Goal: Task Accomplishment & Management: Manage account settings

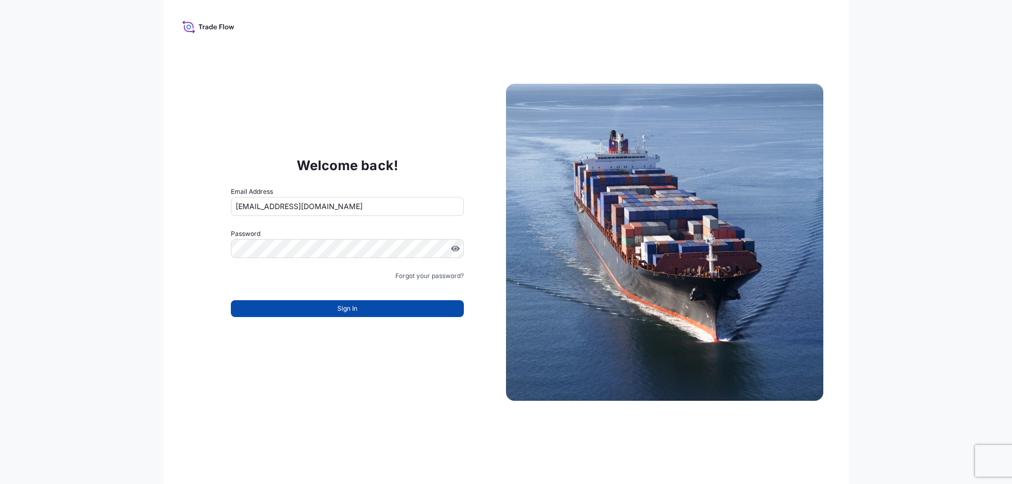
click at [301, 312] on button "Sign In" at bounding box center [347, 308] width 233 height 17
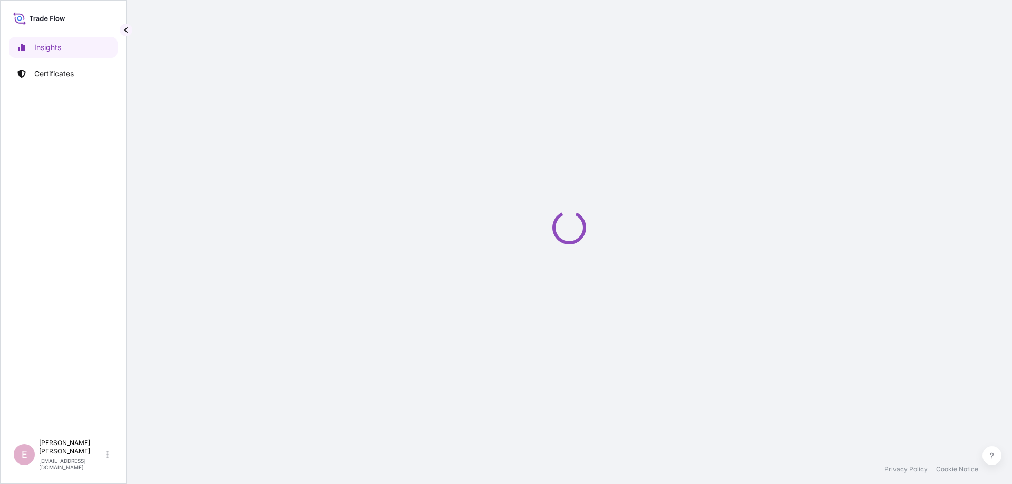
select select "2025"
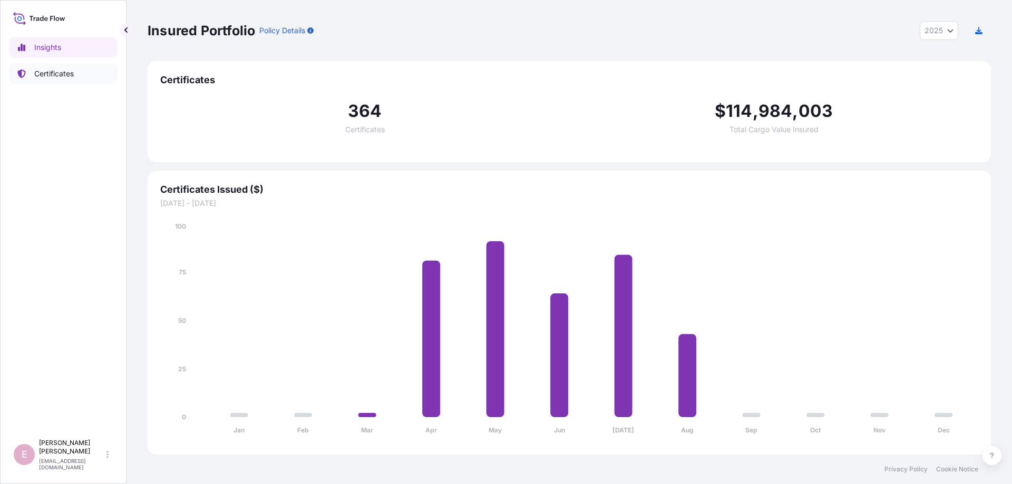
click at [62, 72] on p "Certificates" at bounding box center [54, 74] width 40 height 11
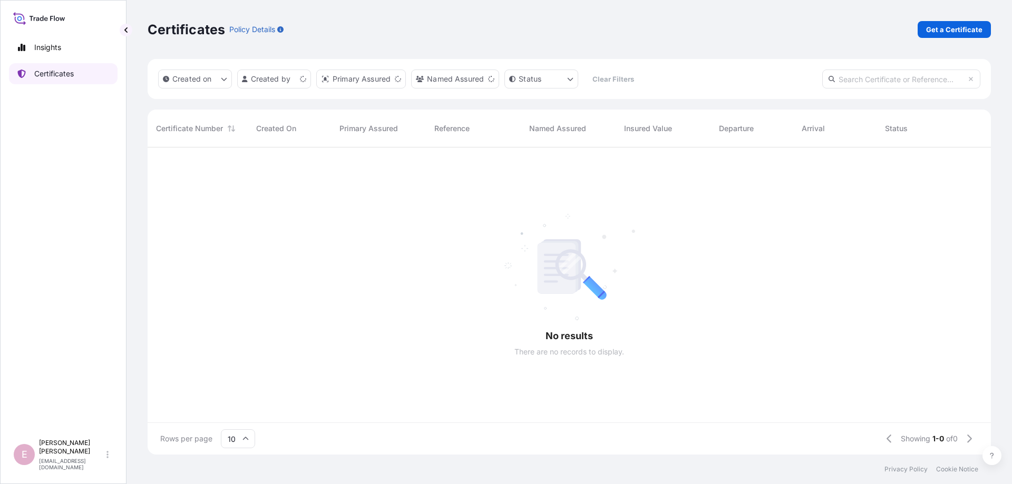
scroll to position [313, 843]
paste input "[PHONE_NUMBER]"
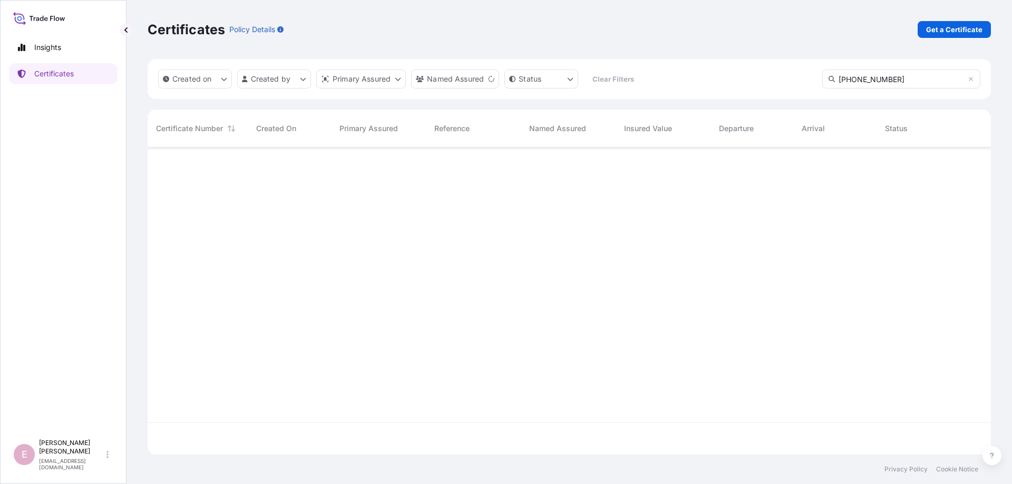
type input "[PHONE_NUMBER]"
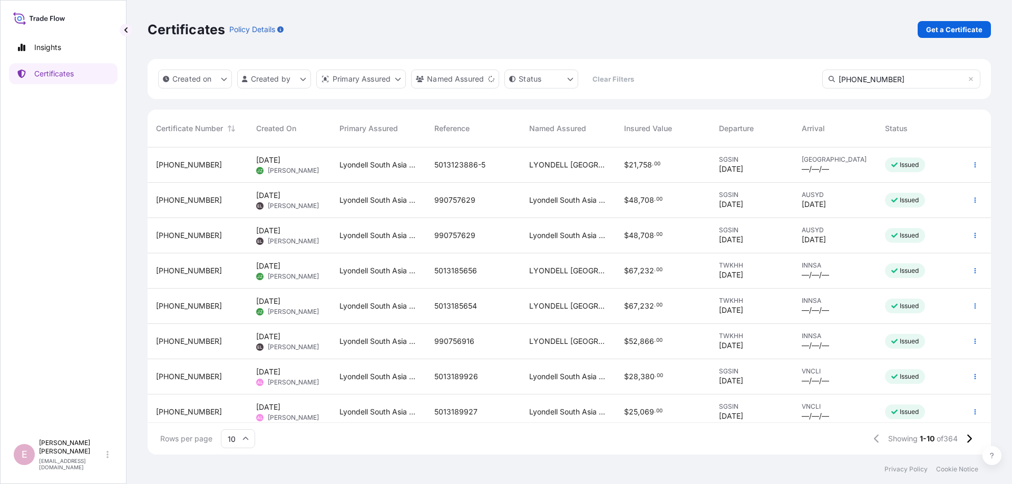
click at [887, 76] on input "[PHONE_NUMBER]" at bounding box center [901, 79] width 158 height 19
click at [970, 82] on icon at bounding box center [971, 79] width 6 height 6
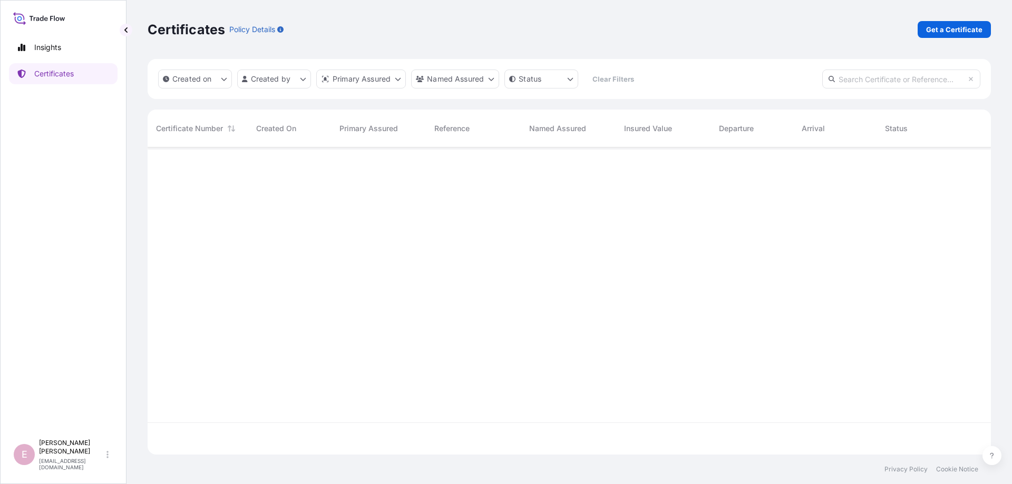
click at [890, 81] on input "text" at bounding box center [901, 79] width 158 height 19
paste input "[PHONE_NUMBER]"
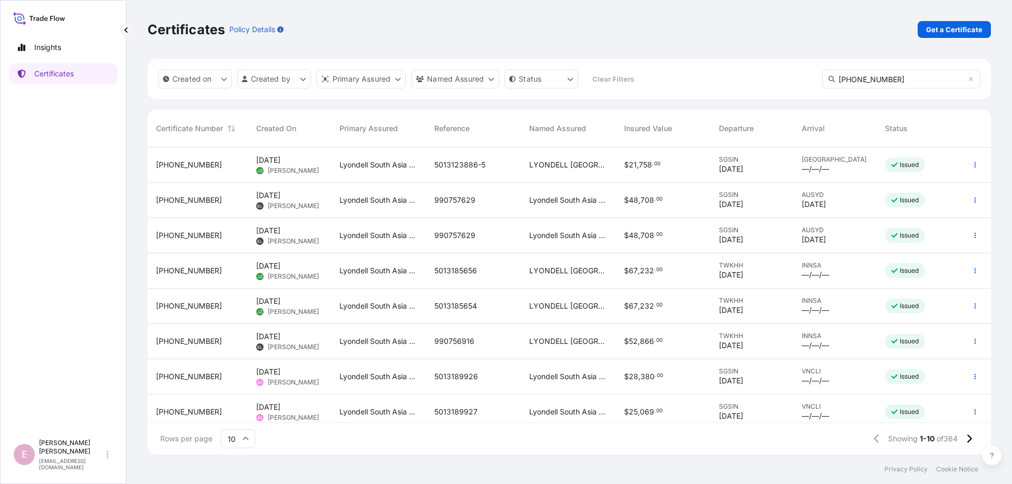
drag, startPoint x: 895, startPoint y: 81, endPoint x: 834, endPoint y: 82, distance: 61.7
click at [834, 82] on input "[PHONE_NUMBER]" at bounding box center [901, 79] width 158 height 19
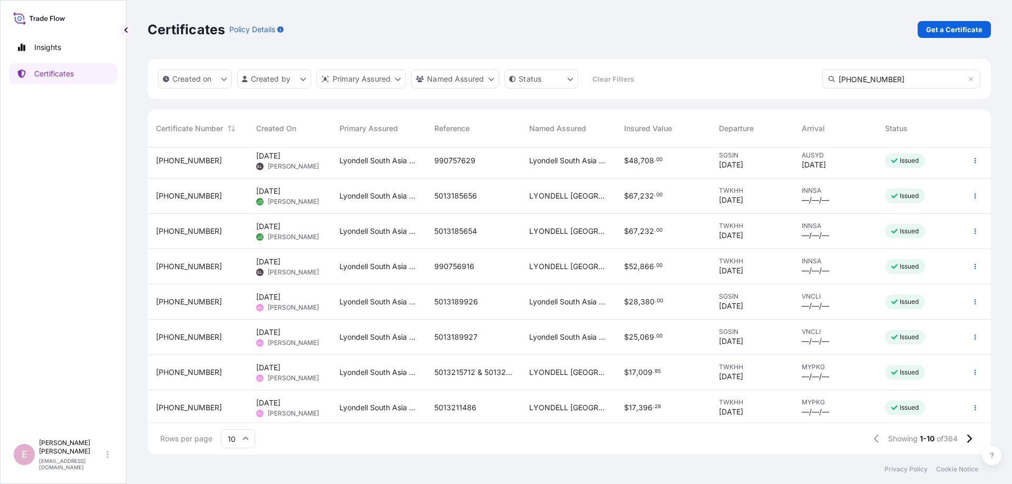
scroll to position [78, 0]
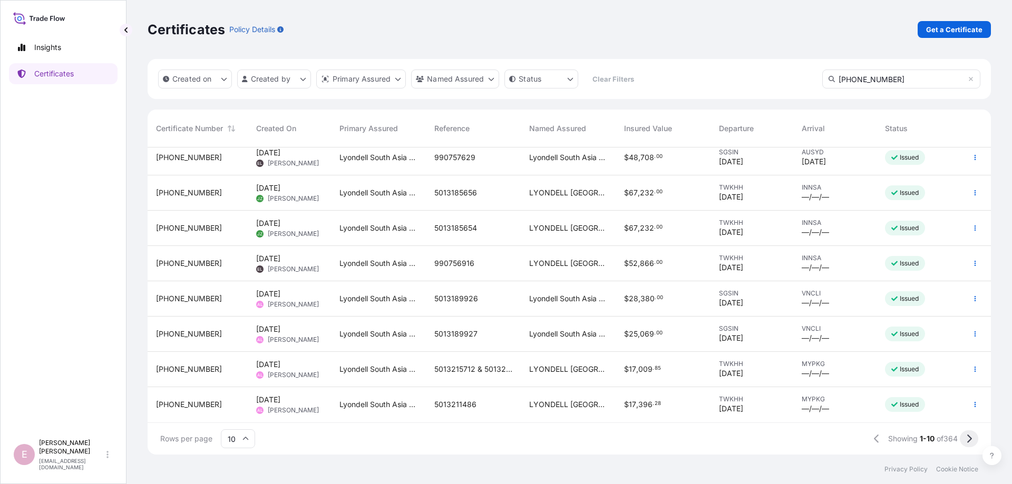
click at [970, 439] on icon at bounding box center [969, 438] width 6 height 9
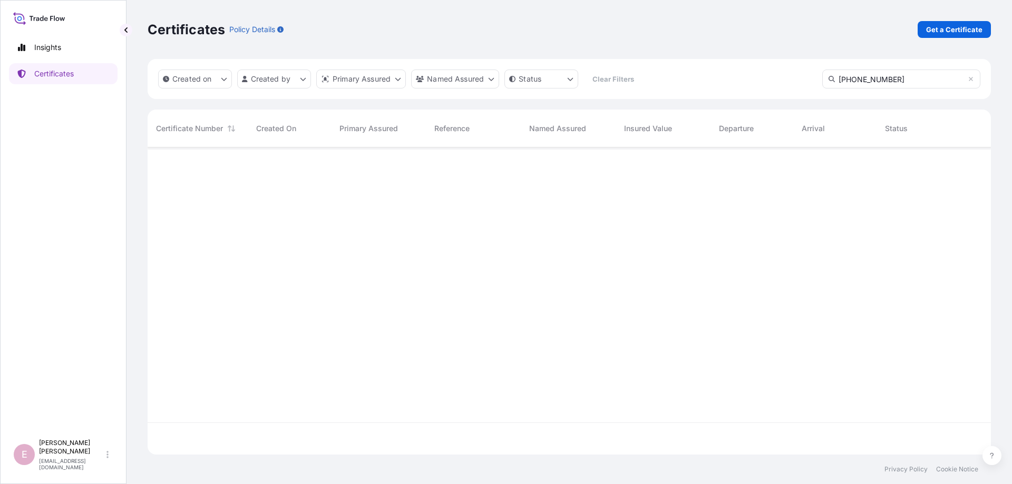
scroll to position [345, 843]
drag, startPoint x: 893, startPoint y: 80, endPoint x: 802, endPoint y: 74, distance: 91.3
click at [822, 74] on input "[PHONE_NUMBER]" at bounding box center [901, 79] width 158 height 19
type input "[PHONE_NUMBER]"
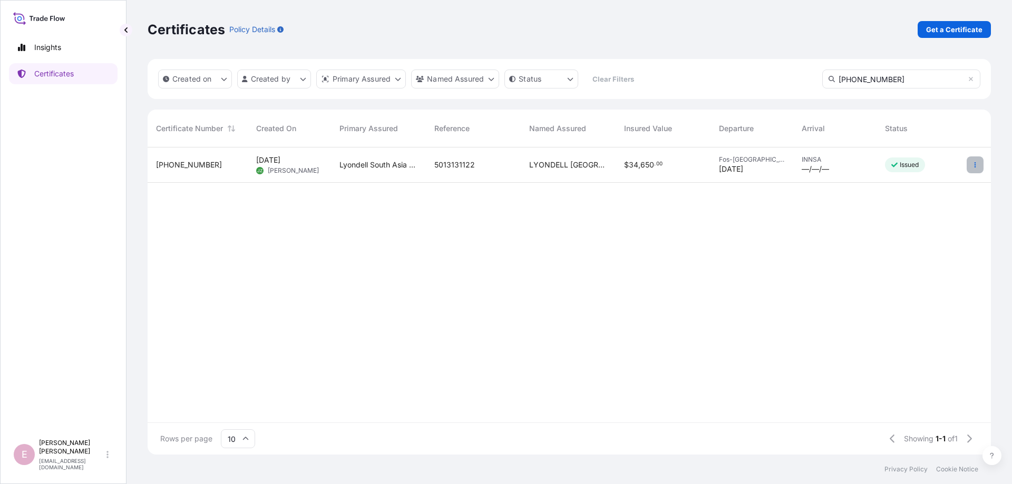
click at [977, 160] on button "button" at bounding box center [975, 165] width 17 height 17
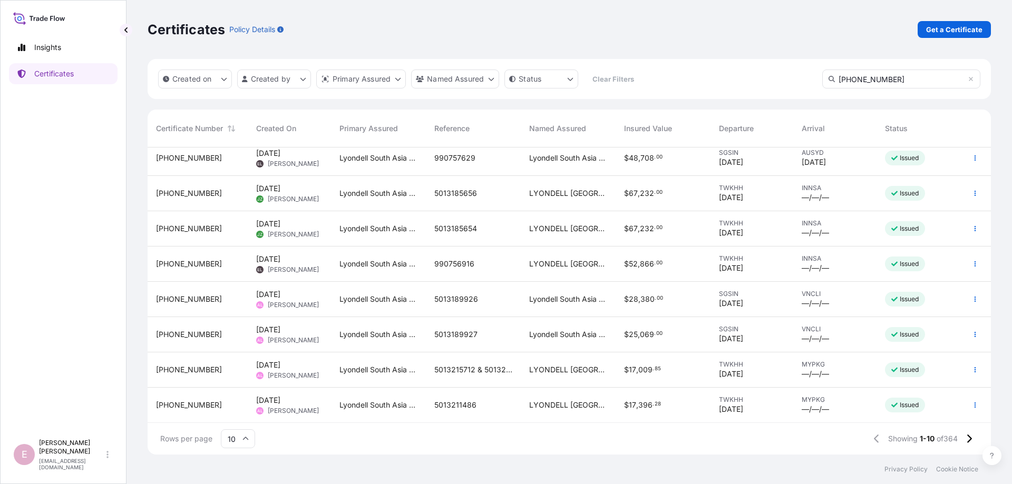
scroll to position [78, 0]
click at [247, 440] on icon at bounding box center [245, 439] width 6 height 6
click at [239, 411] on div "50" at bounding box center [238, 410] width 26 height 20
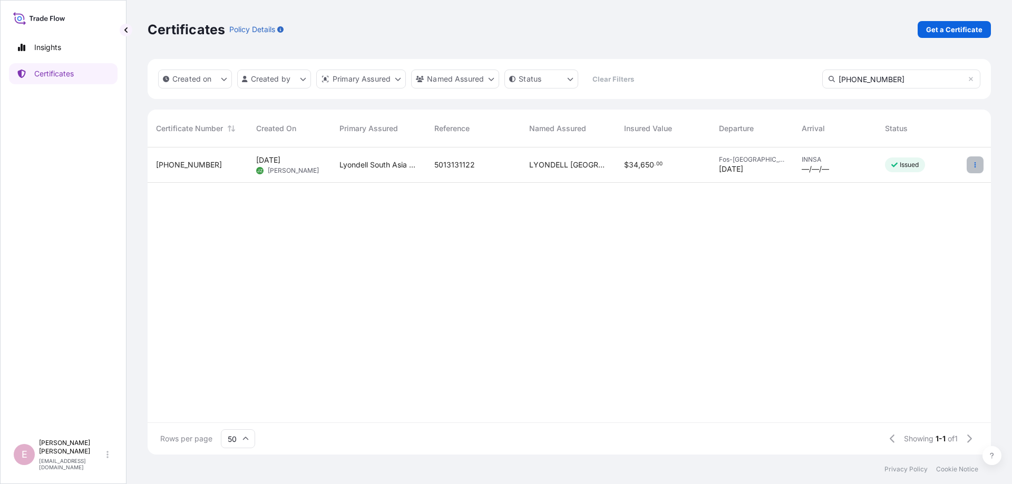
click at [974, 166] on icon "button" at bounding box center [975, 165] width 6 height 6
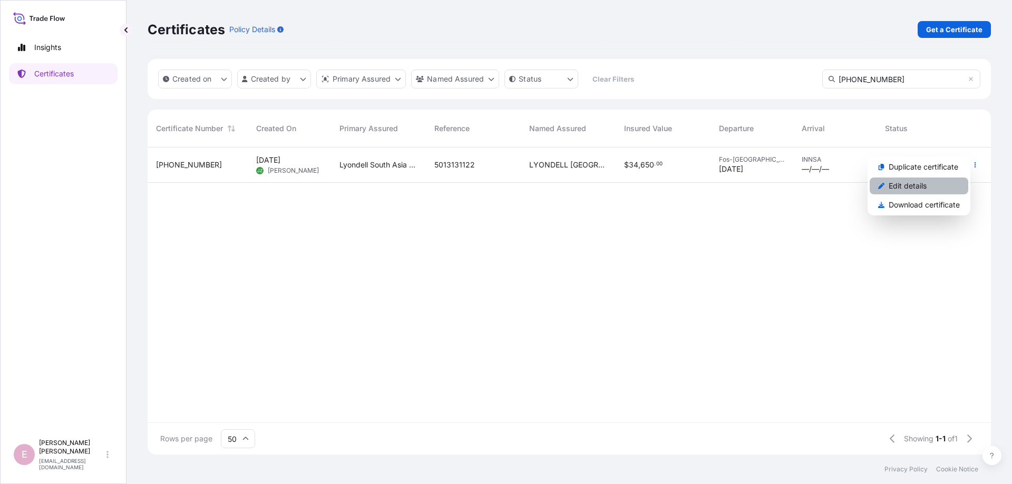
click at [924, 186] on p "Edit details" at bounding box center [908, 186] width 38 height 11
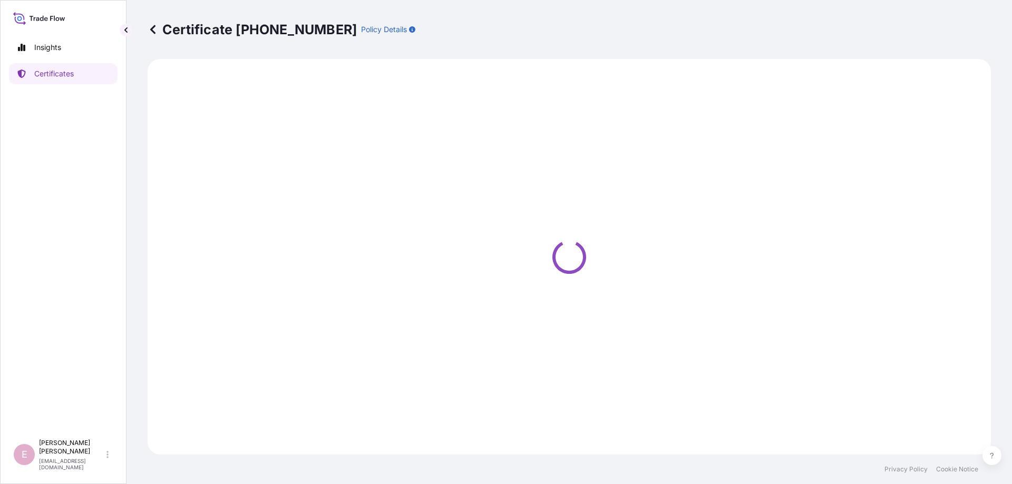
select select "Sea"
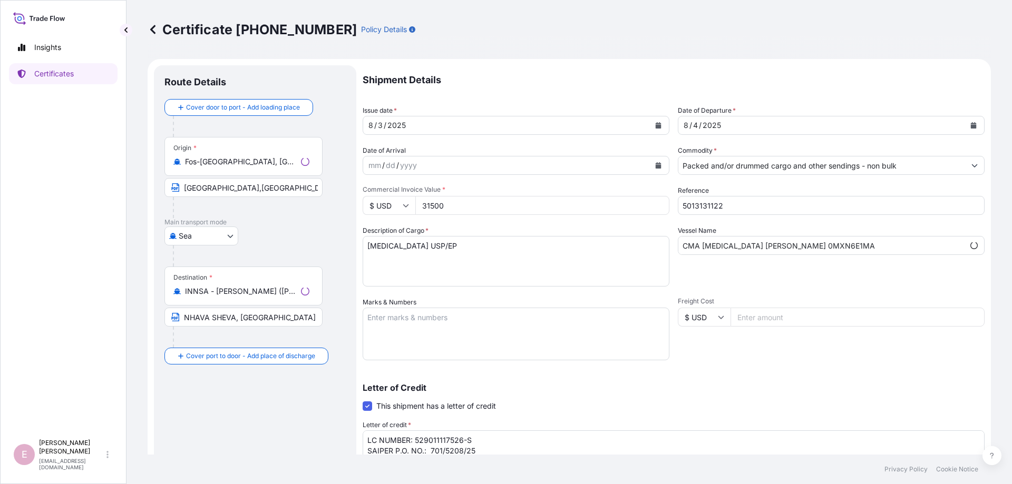
type input "[STREET_ADDRESS]"
select select "32022"
type input "[STREET_ADDRESS]"
drag, startPoint x: 732, startPoint y: 207, endPoint x: 703, endPoint y: 206, distance: 29.5
click at [703, 206] on input "5013131122" at bounding box center [831, 205] width 307 height 19
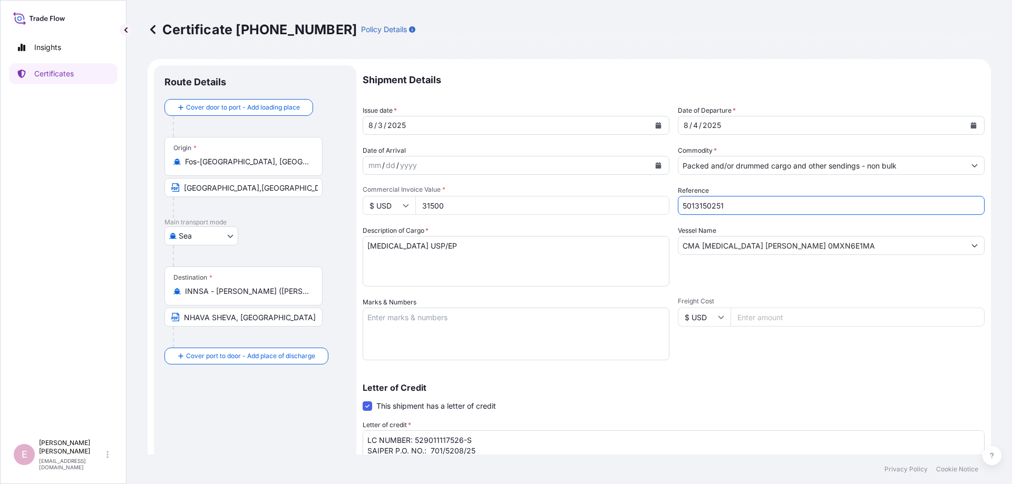
type input "5013150251"
click at [736, 374] on div "Letter of Credit This shipment has a letter of credit Letter of credit * LC NUM…" at bounding box center [674, 431] width 622 height 121
click at [745, 245] on input "CMA [MEDICAL_DATA] [PERSON_NAME] 0MXN6E1MA" at bounding box center [821, 245] width 287 height 19
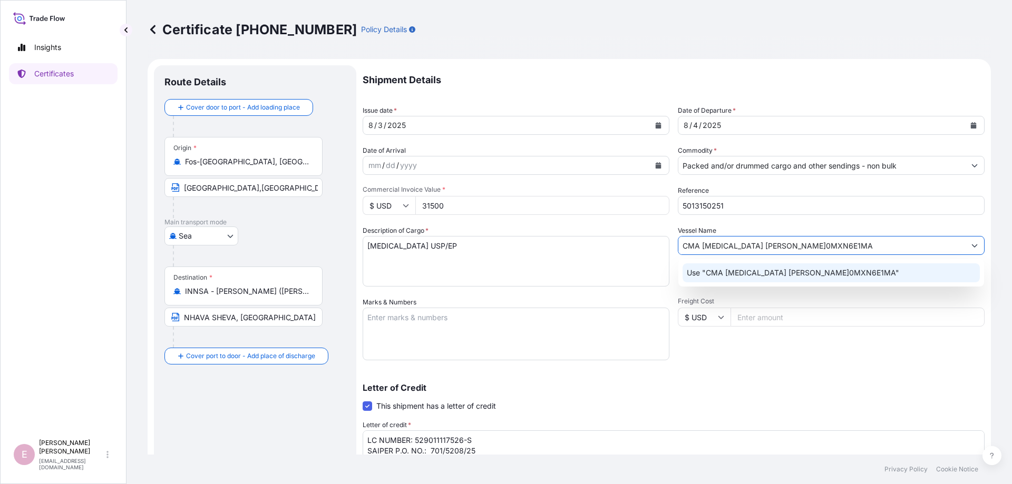
click at [866, 247] on input "CMA [MEDICAL_DATA] [PERSON_NAME]0MXN6E1MA" at bounding box center [821, 245] width 287 height 19
click at [791, 276] on p "Use "CMA [MEDICAL_DATA] [PERSON_NAME]0MXN6E1MA"" at bounding box center [793, 273] width 212 height 11
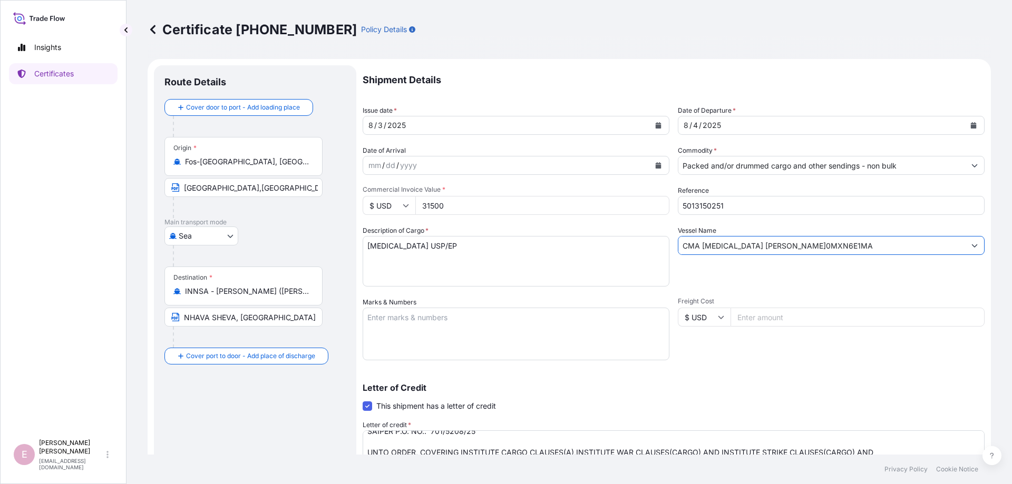
type input "CMA [MEDICAL_DATA] [PERSON_NAME]0MXN6E1MA"
drag, startPoint x: 454, startPoint y: 205, endPoint x: 427, endPoint y: 203, distance: 26.4
click at [427, 204] on input "31500" at bounding box center [542, 205] width 254 height 19
type input "32796"
click at [715, 370] on div "Shipment Details Issue date * [DATE] Date of Departure * [DATE] Date of Arrival…" at bounding box center [674, 336] width 622 height 542
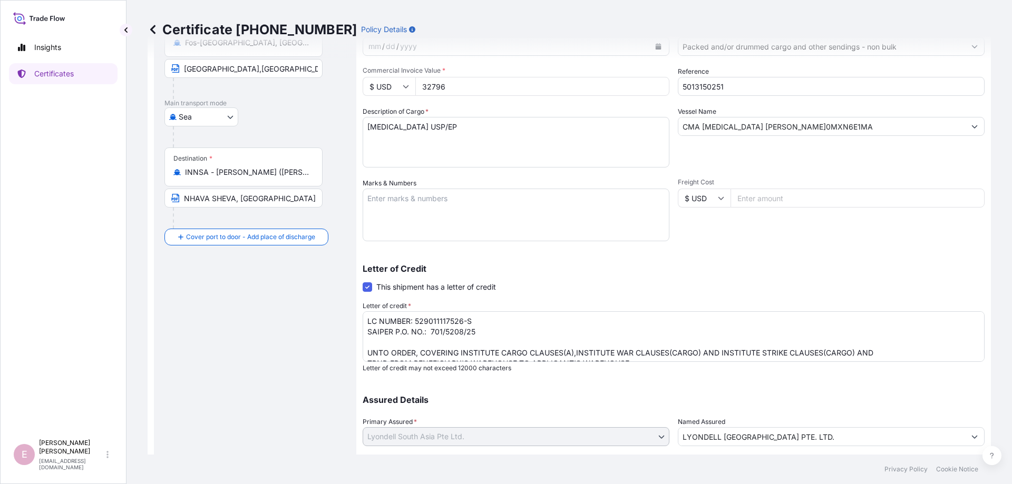
scroll to position [182, 0]
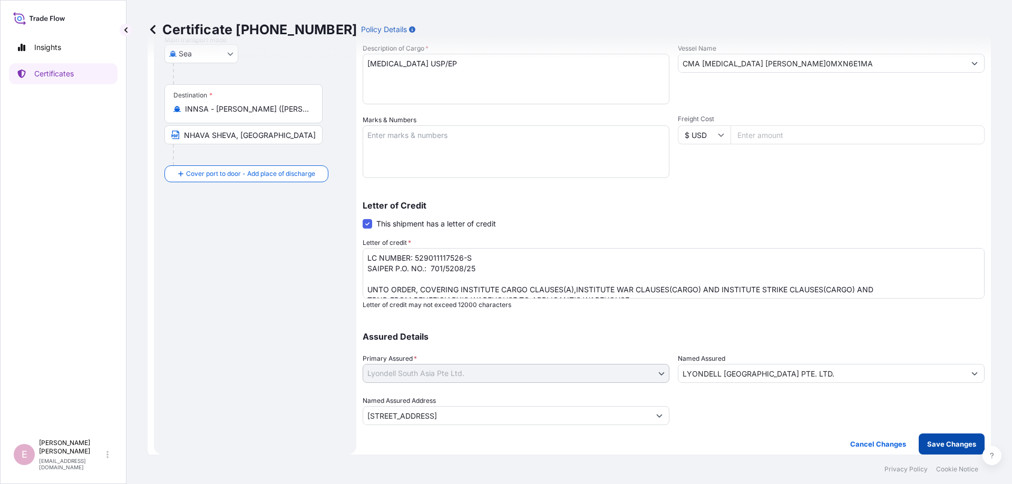
click at [936, 445] on p "Save Changes" at bounding box center [951, 444] width 49 height 11
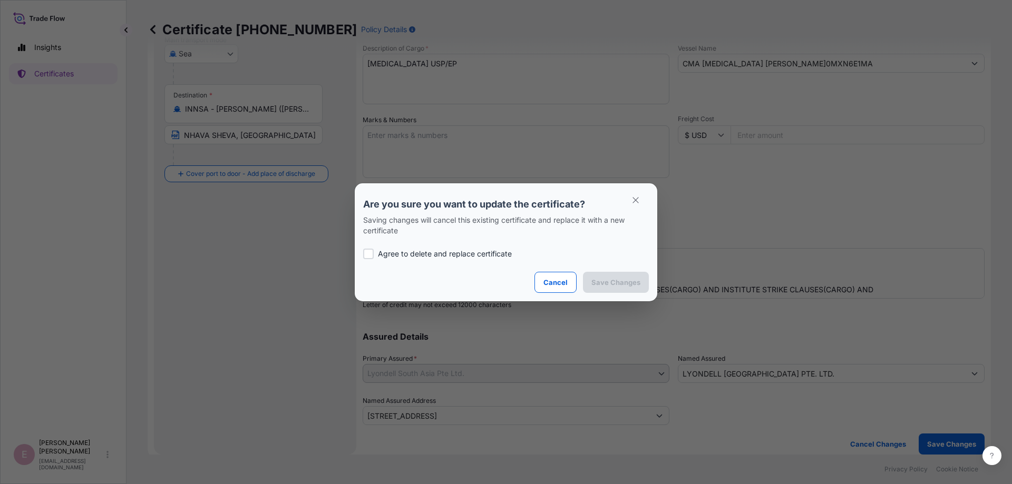
type input "[STREET_ADDRESS]"
click at [366, 257] on div at bounding box center [368, 254] width 11 height 11
checkbox input "true"
click at [603, 283] on p "Save Changes" at bounding box center [615, 282] width 49 height 11
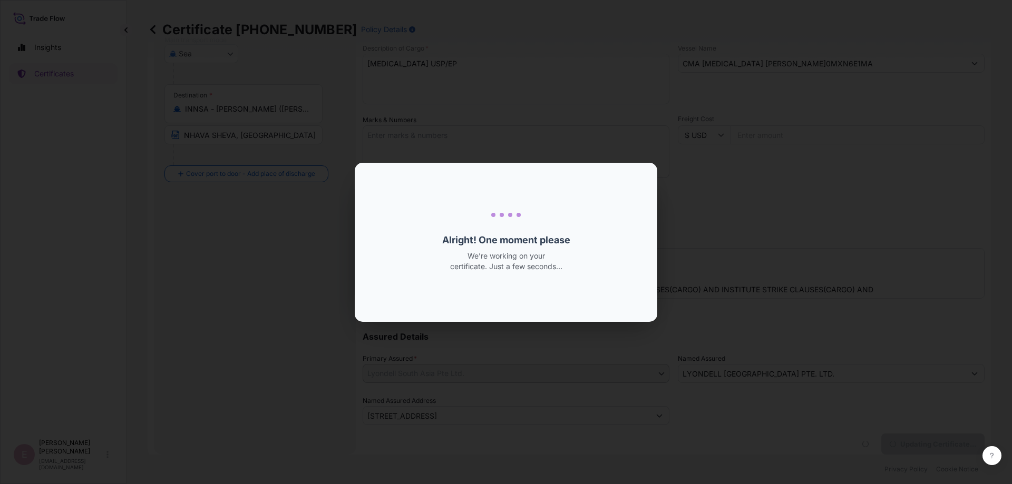
type input "[STREET_ADDRESS]"
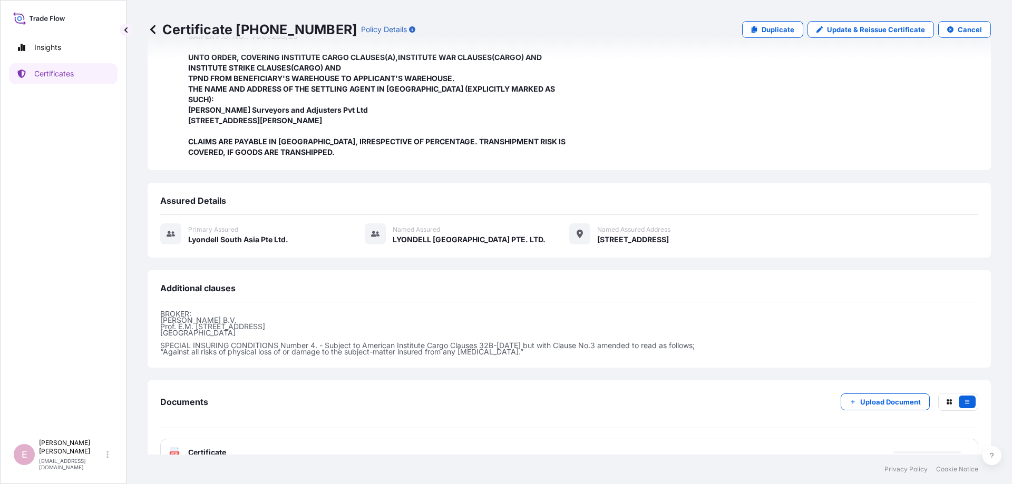
scroll to position [303, 0]
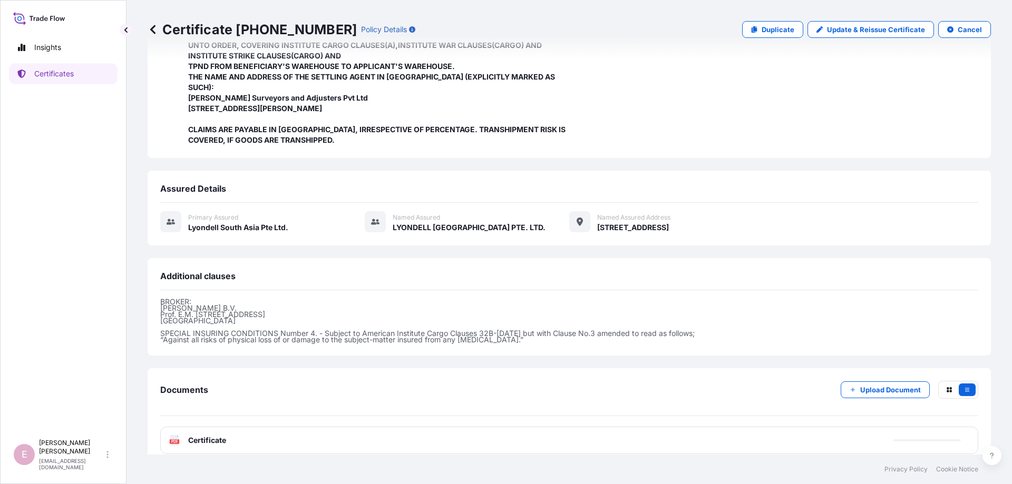
click at [177, 435] on icon at bounding box center [174, 440] width 9 height 11
click at [171, 440] on text "PDF" at bounding box center [174, 442] width 7 height 4
